Goal: Task Accomplishment & Management: Use online tool/utility

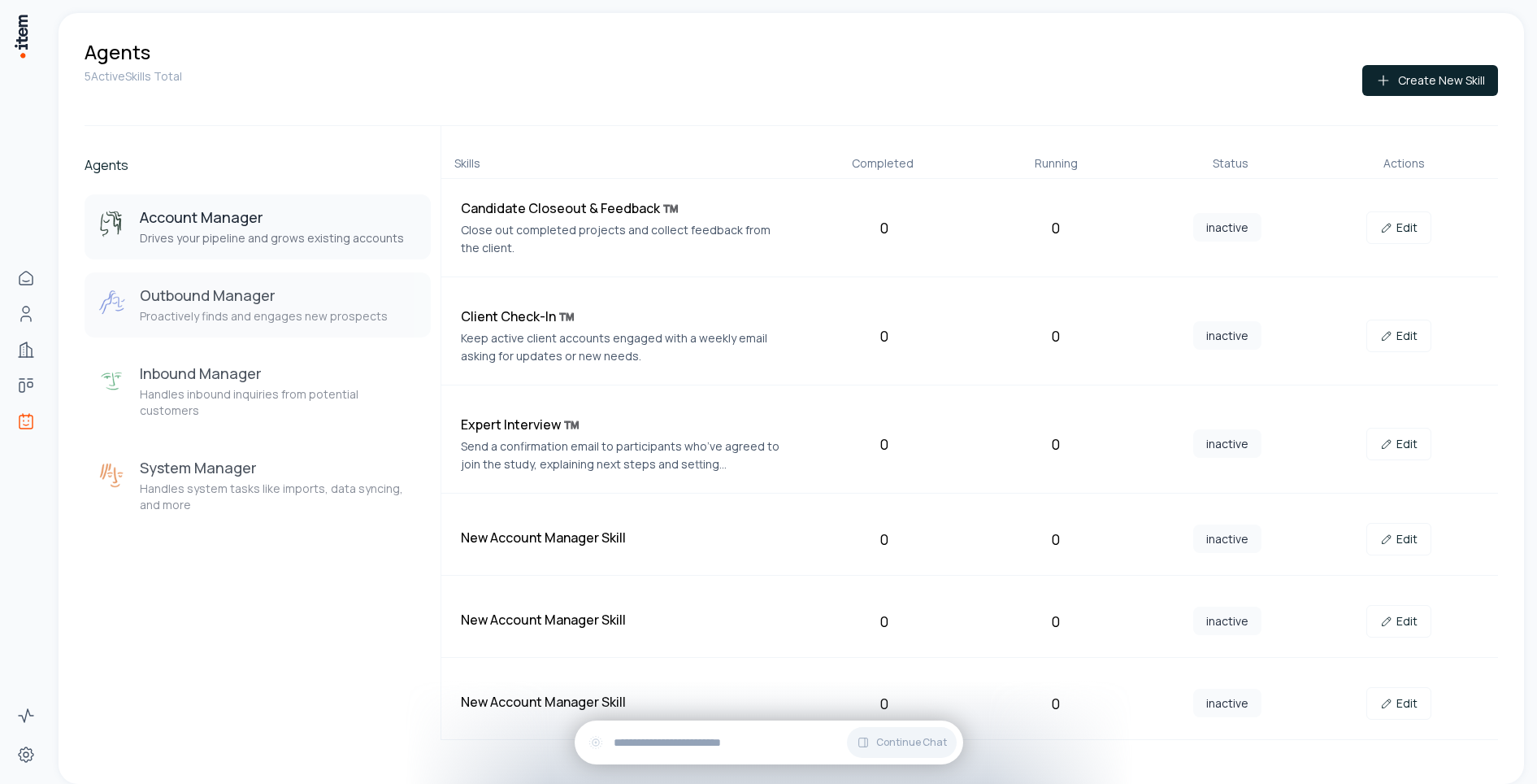
click at [234, 291] on h3 "Outbound Manager" at bounding box center [264, 295] width 248 height 19
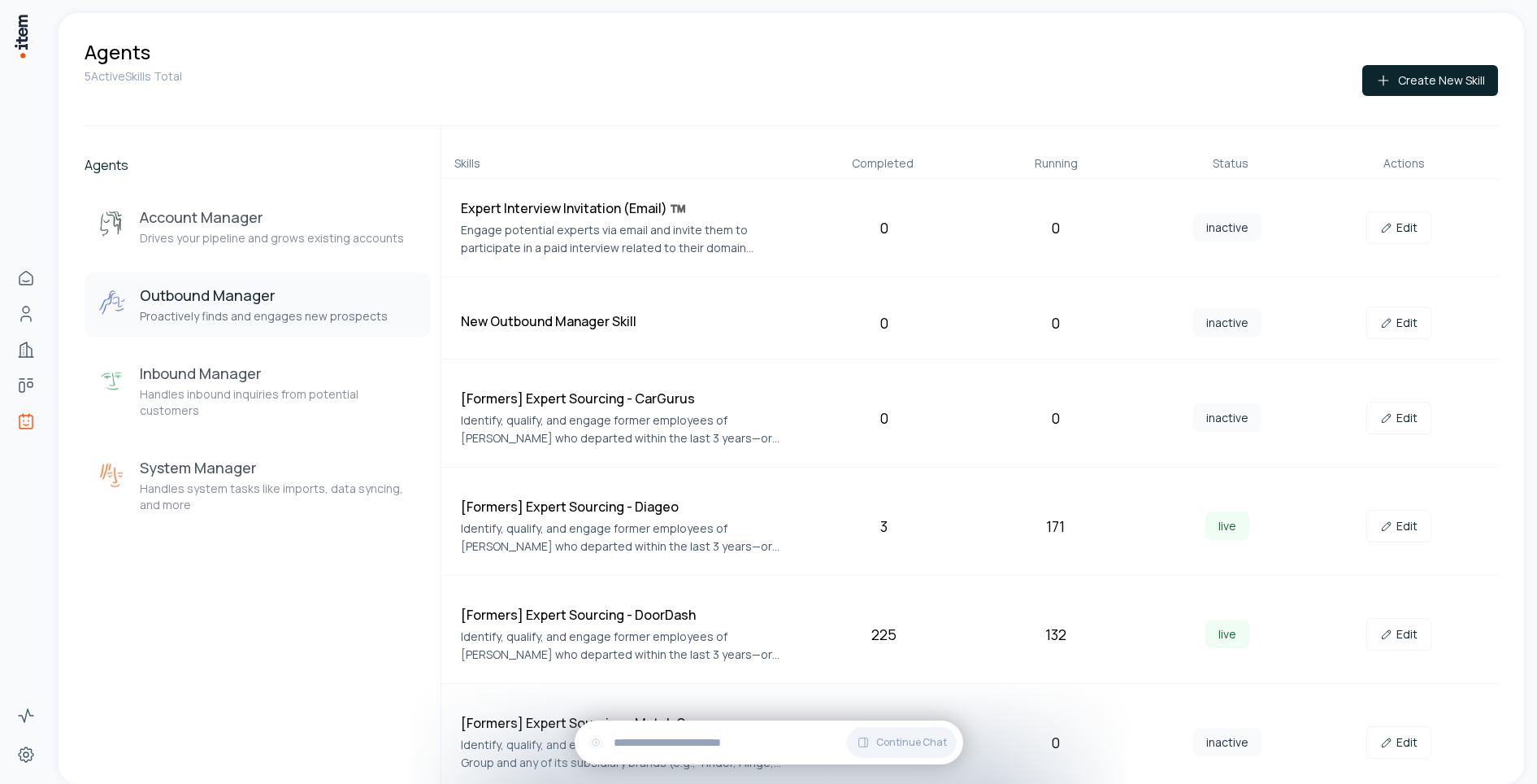
scroll to position [441, 0]
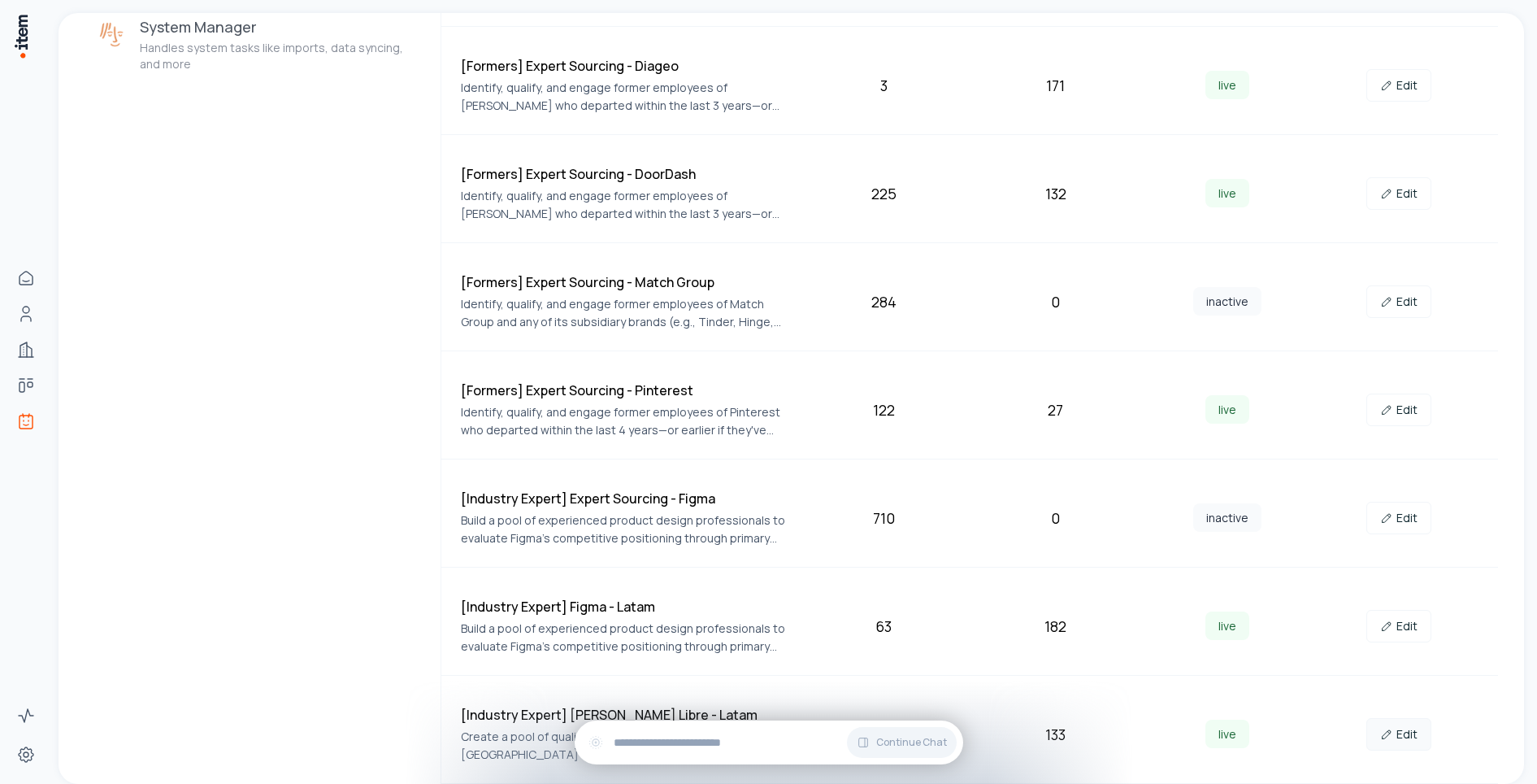
click at [1406, 733] on link "Edit" at bounding box center [1398, 735] width 65 height 33
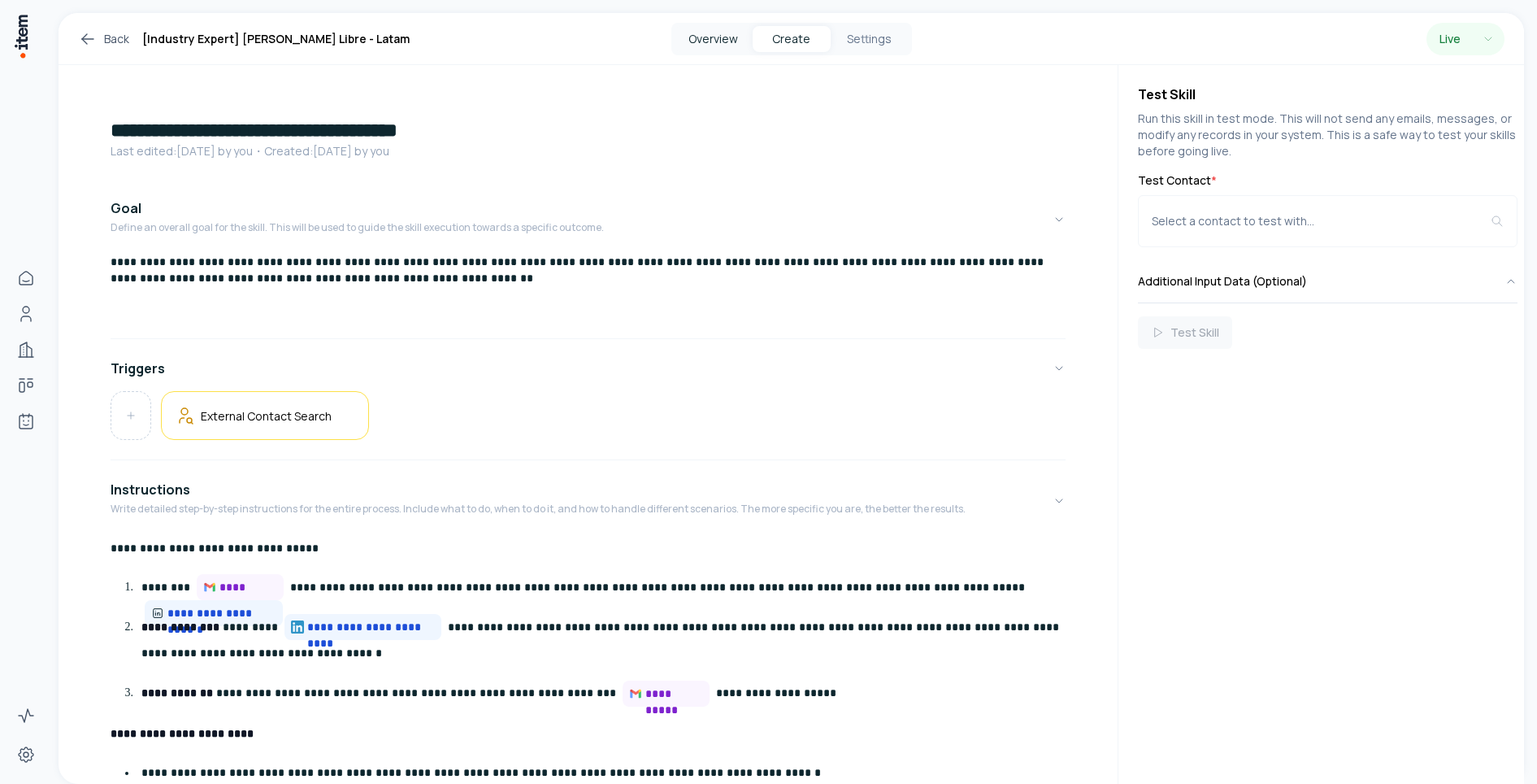
click at [711, 37] on button "Overview" at bounding box center [714, 39] width 78 height 26
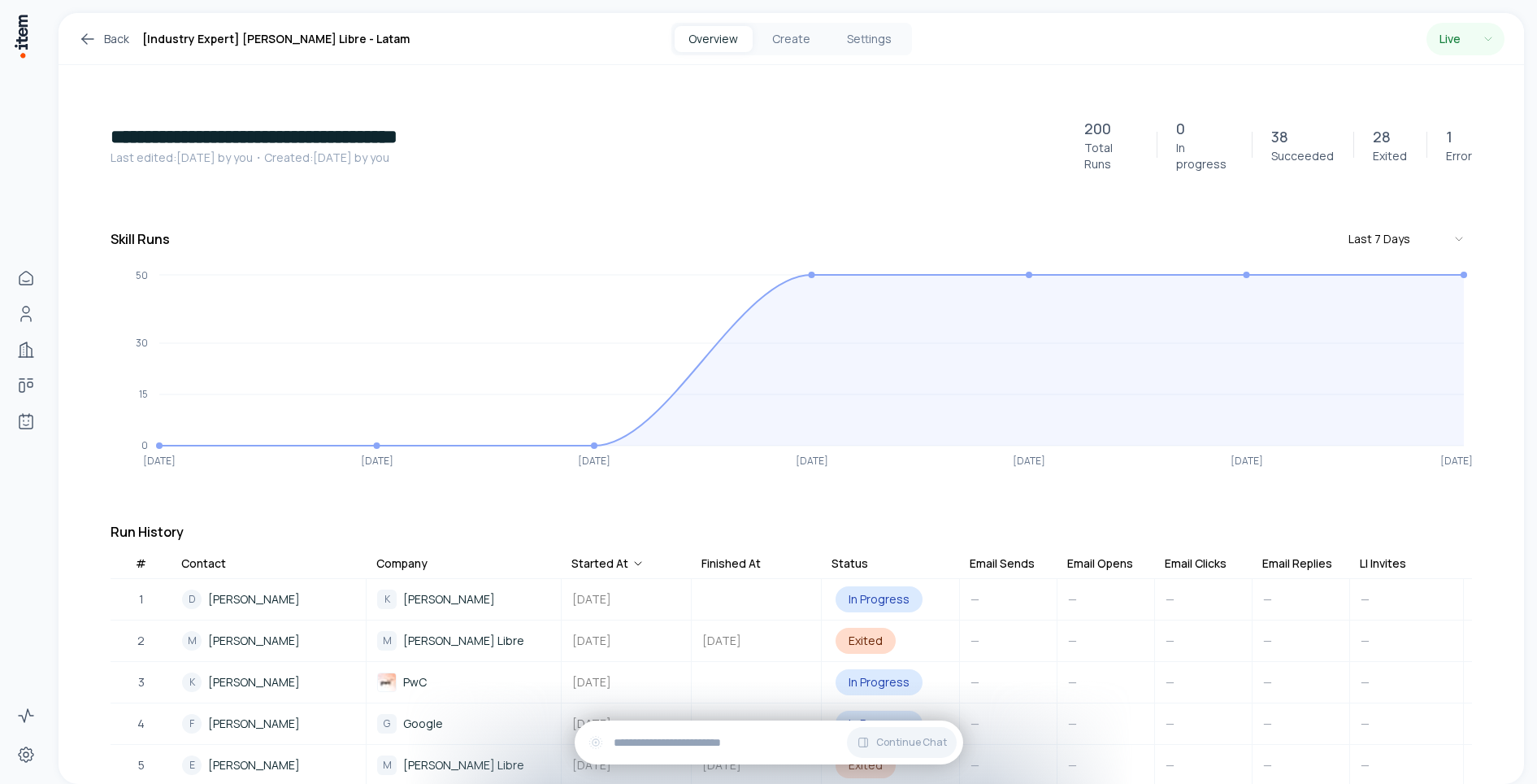
click at [1284, 131] on p "38" at bounding box center [1280, 136] width 17 height 23
click at [1197, 557] on div "Email Clicks" at bounding box center [1196, 563] width 62 height 16
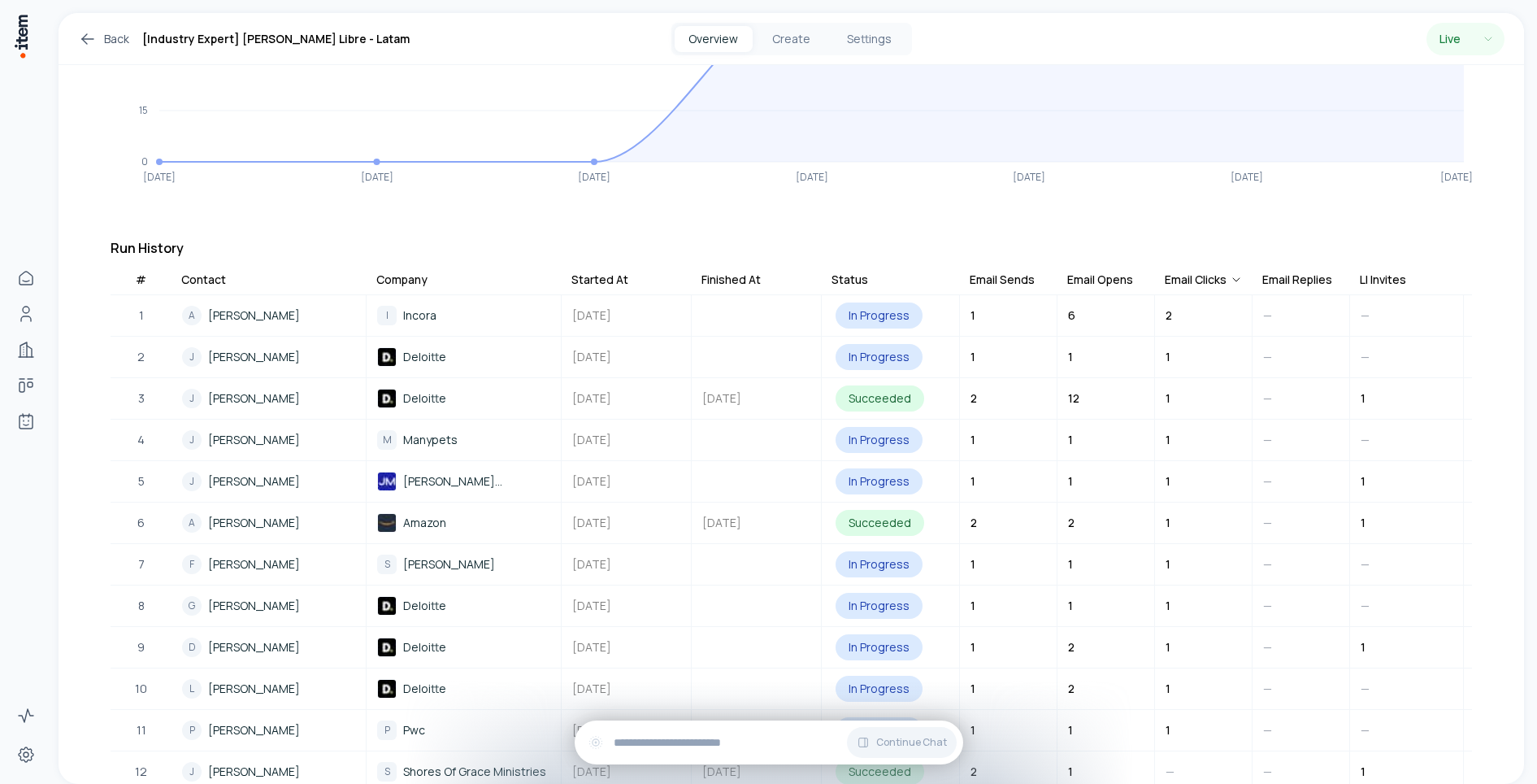
scroll to position [283, 0]
click at [1090, 272] on div "Email Opens" at bounding box center [1101, 280] width 66 height 16
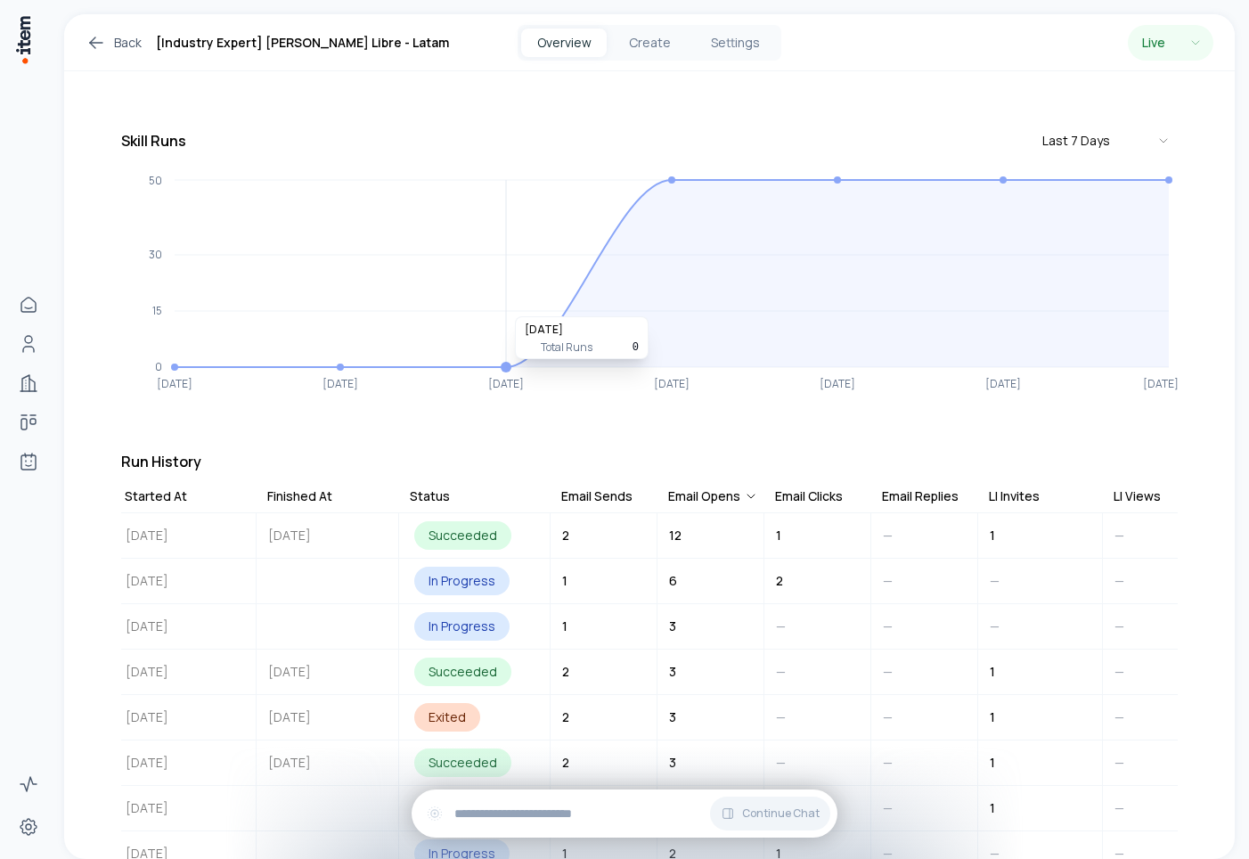
scroll to position [0, 0]
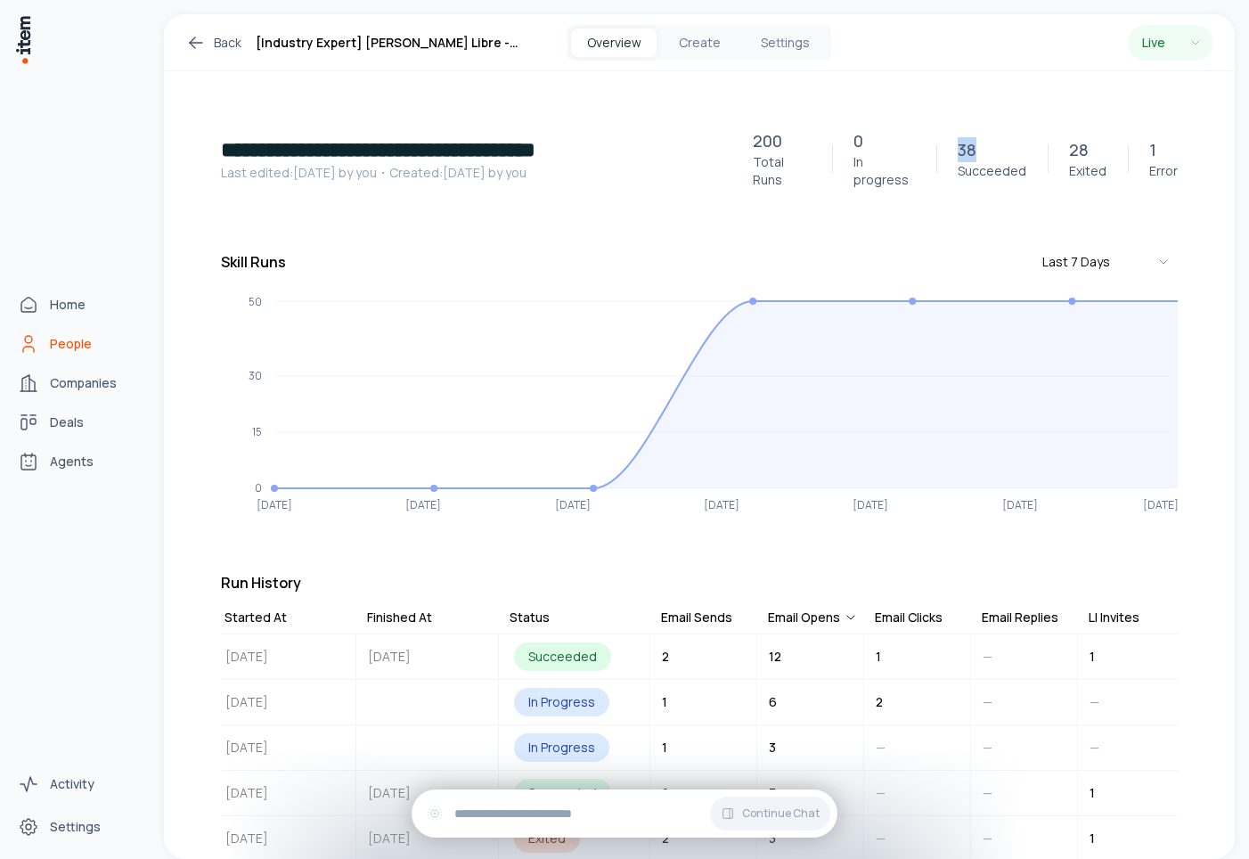
click at [32, 342] on icon "People" at bounding box center [28, 343] width 21 height 21
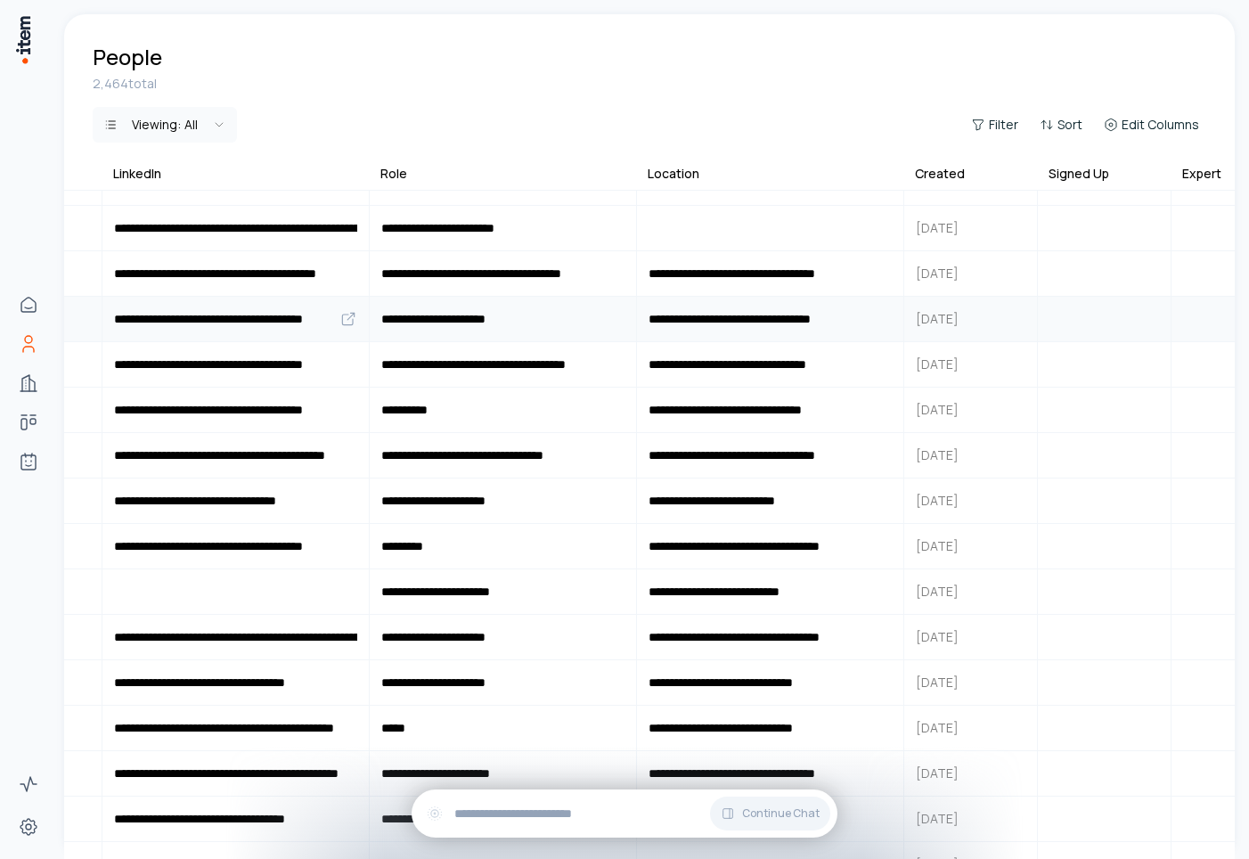
scroll to position [2347, 1301]
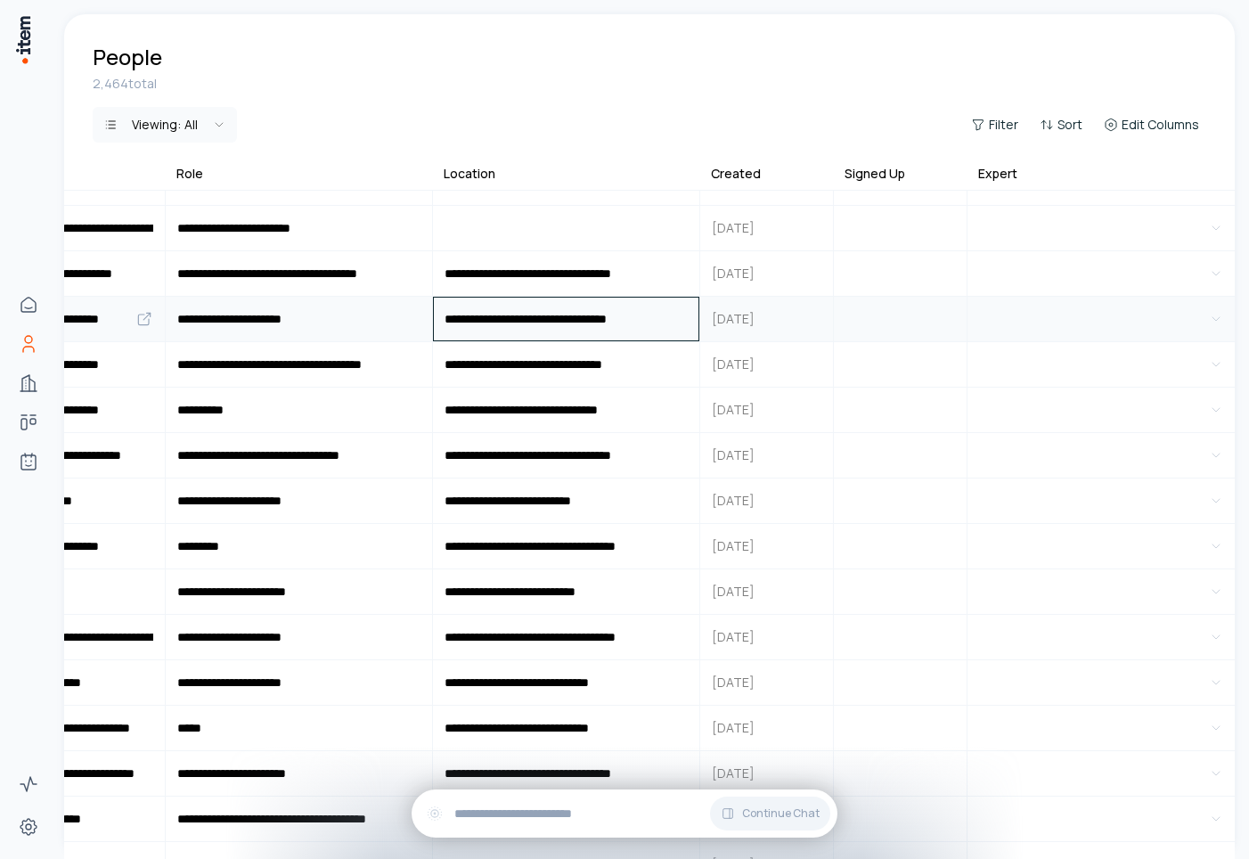
click at [459, 313] on input "**********" at bounding box center [566, 319] width 265 height 43
